Goal: Transaction & Acquisition: Book appointment/travel/reservation

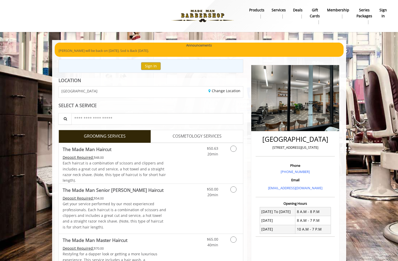
scroll to position [41, 0]
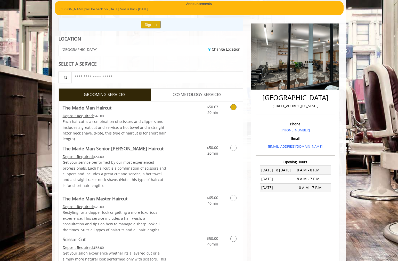
click at [231, 105] on icon "Grooming services" at bounding box center [233, 107] width 6 height 6
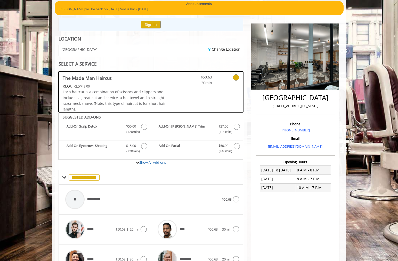
scroll to position [100, 0]
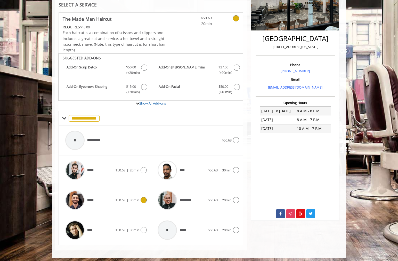
click at [145, 200] on icon at bounding box center [143, 200] width 6 height 6
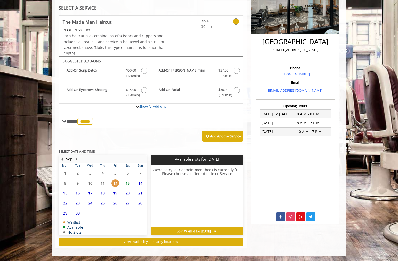
scroll to position [95, 0]
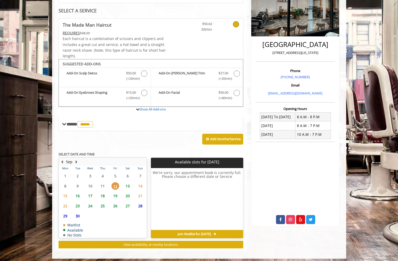
click at [126, 182] on span "13" at bounding box center [128, 185] width 8 height 7
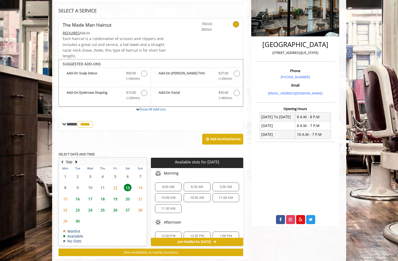
scroll to position [102, 0]
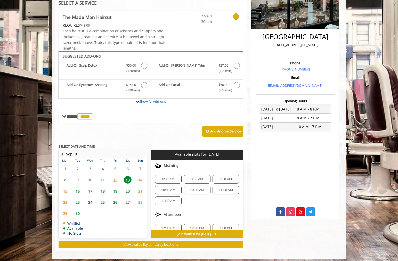
click at [170, 198] on span "11:30 AM" at bounding box center [168, 200] width 14 height 4
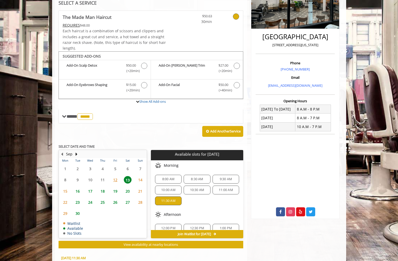
scroll to position [194, 0]
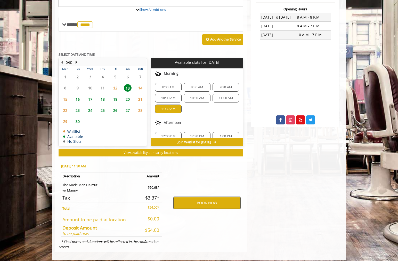
click at [211, 200] on button "BOOK NOW" at bounding box center [206, 203] width 67 height 12
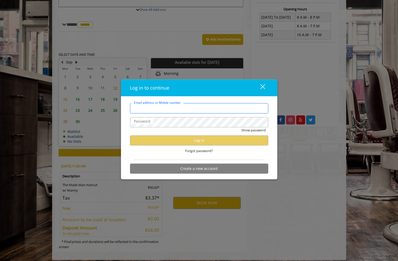
type input "**********"
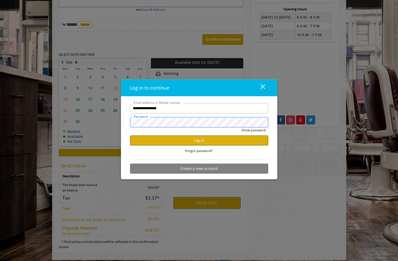
scroll to position [0, 0]
click at [247, 130] on button "Show password" at bounding box center [253, 129] width 24 height 5
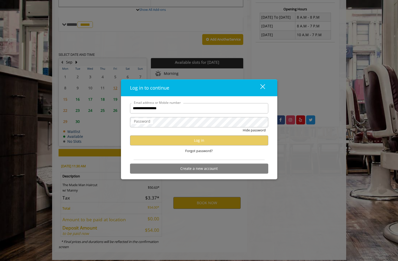
click at [232, 130] on div "Hide password" at bounding box center [199, 131] width 138 height 8
click at [204, 149] on span "Forgot password?" at bounding box center [199, 150] width 28 height 5
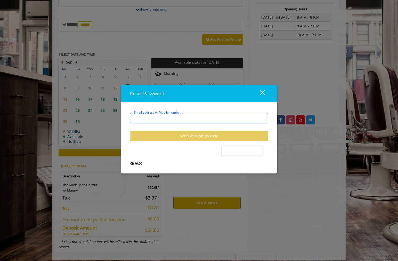
type input "**********"
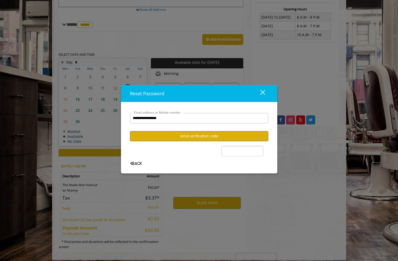
click at [201, 139] on button "Send verification code" at bounding box center [199, 136] width 138 height 10
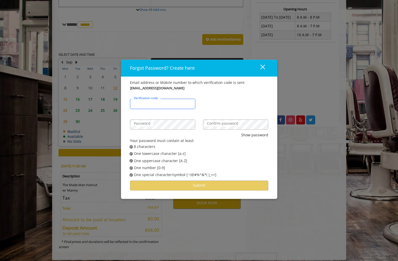
click at [187, 107] on input "Verification code" at bounding box center [162, 103] width 65 height 10
type input "******"
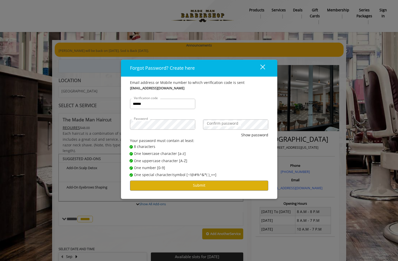
click at [125, 122] on div "Email address or Mobile number to which verification code is sent dehrmann@gmai…" at bounding box center [199, 138] width 156 height 122
click at [176, 185] on button "Submit" at bounding box center [199, 185] width 138 height 10
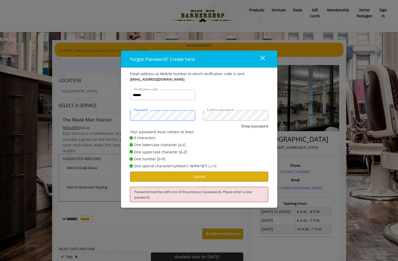
click at [112, 114] on div "Forgot Password? Create here close Email address or Mobile number to which veri…" at bounding box center [199, 130] width 398 height 261
click at [152, 174] on button "Submit" at bounding box center [199, 176] width 138 height 10
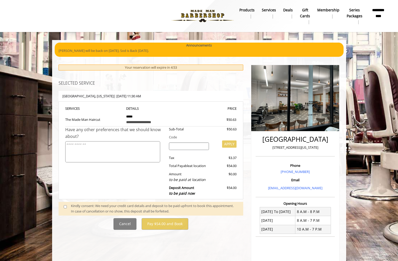
click at [66, 206] on span at bounding box center [67, 208] width 15 height 11
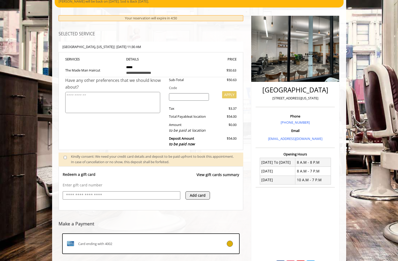
scroll to position [104, 0]
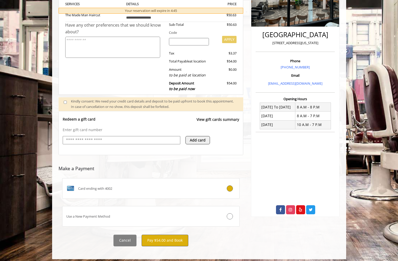
click at [175, 237] on button "Pay $54.00 and Book" at bounding box center [164, 240] width 47 height 12
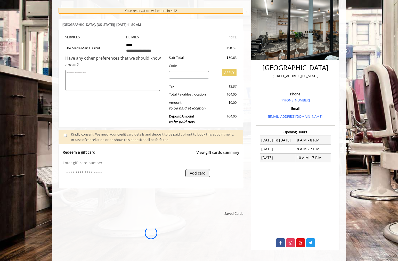
scroll to position [0, 0]
